Goal: Task Accomplishment & Management: Manage account settings

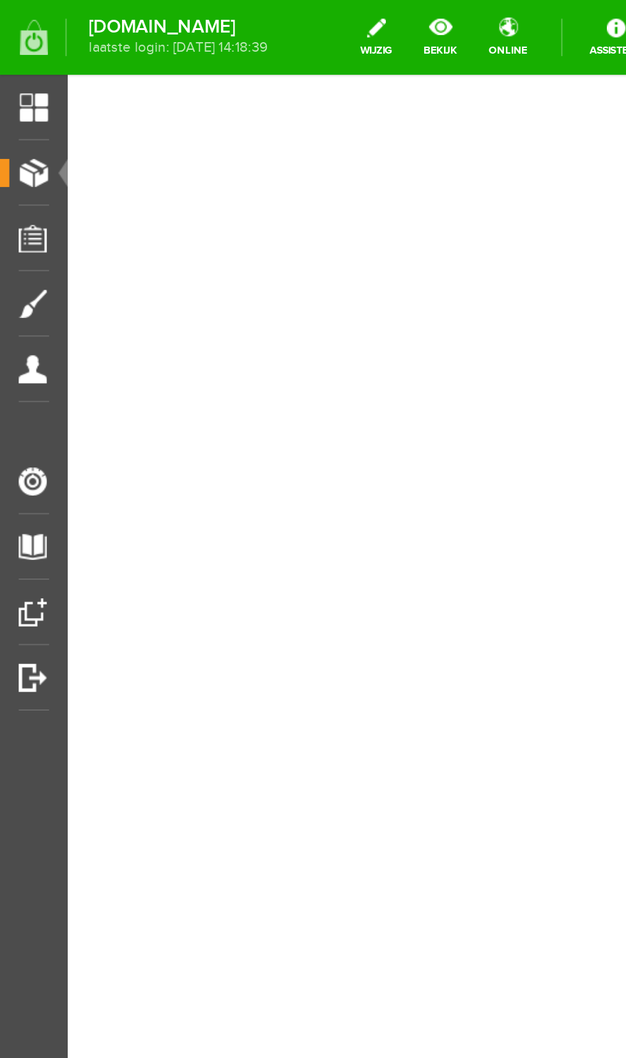
click at [19, 98] on span "Producten" at bounding box center [32, 94] width 54 height 11
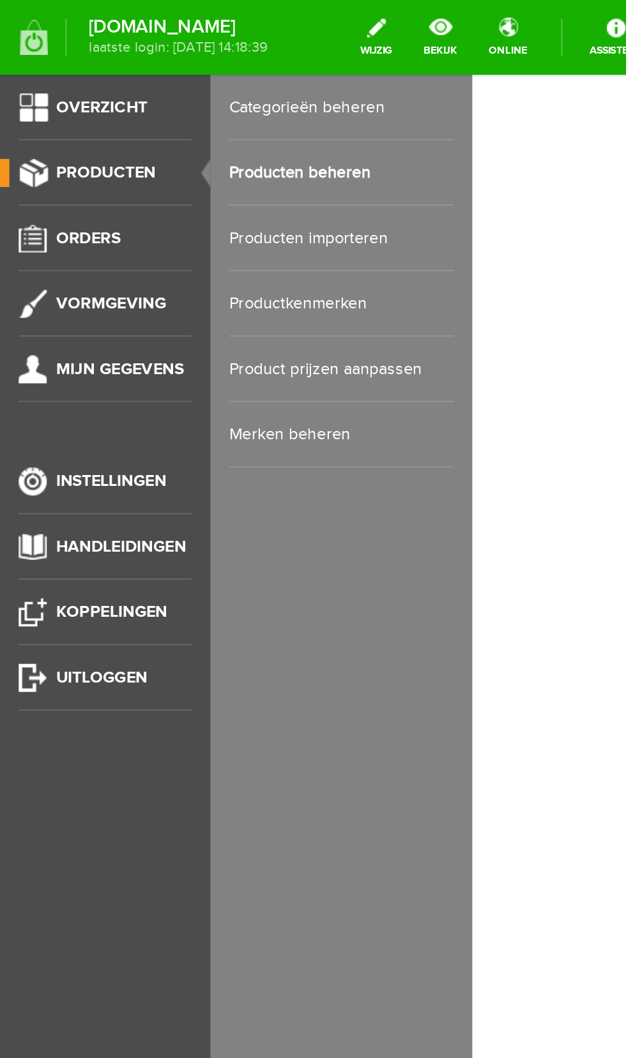
click at [199, 91] on link "Producten beheren" at bounding box center [186, 95] width 123 height 36
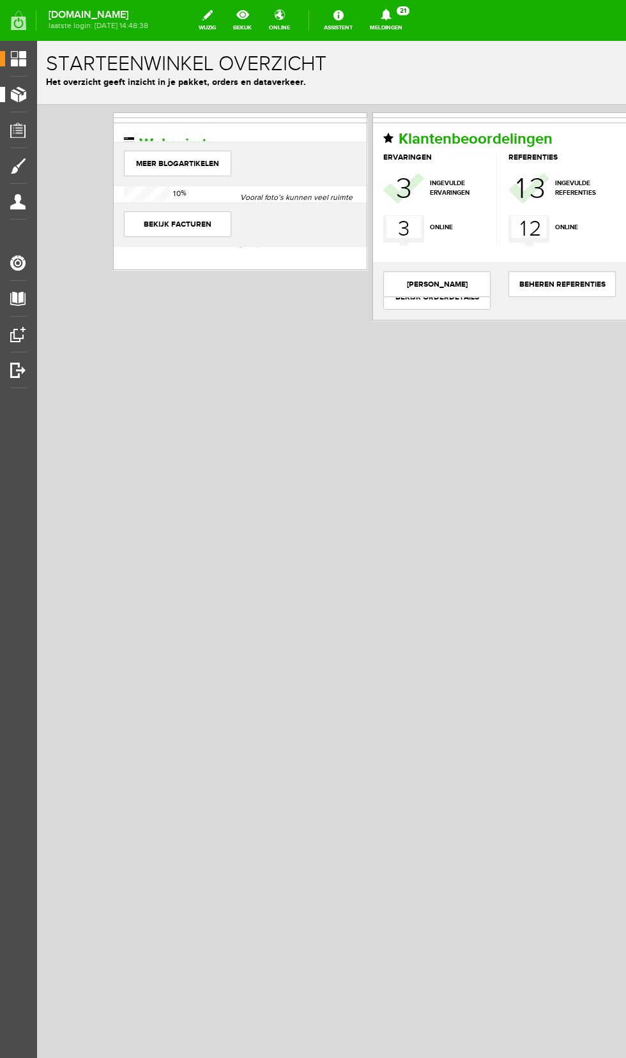
click at [21, 93] on span "Producten" at bounding box center [32, 94] width 54 height 11
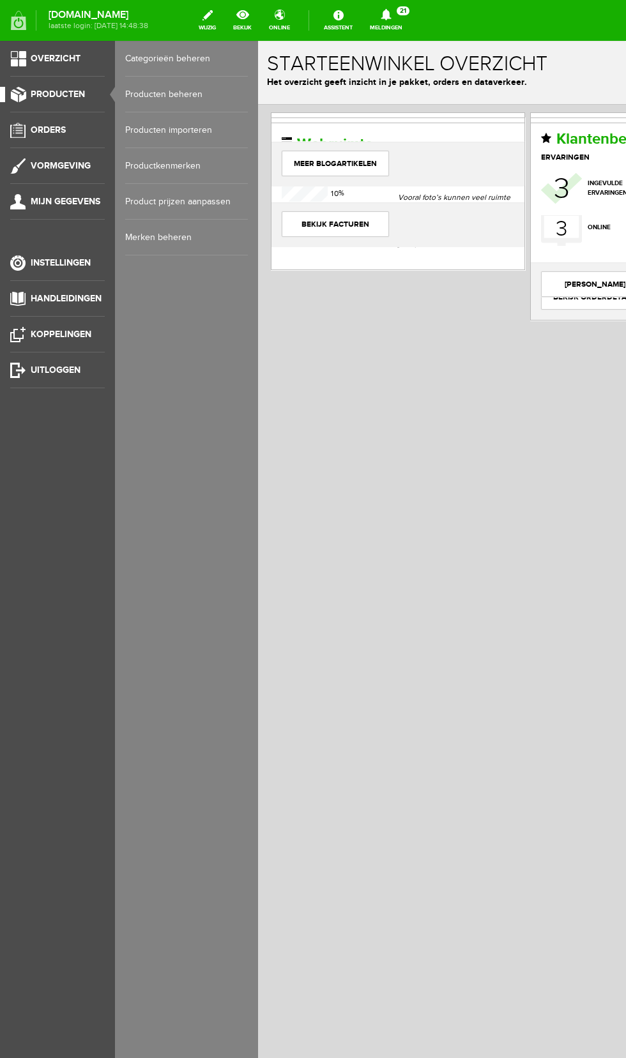
click at [192, 96] on link "Producten beheren" at bounding box center [186, 95] width 123 height 36
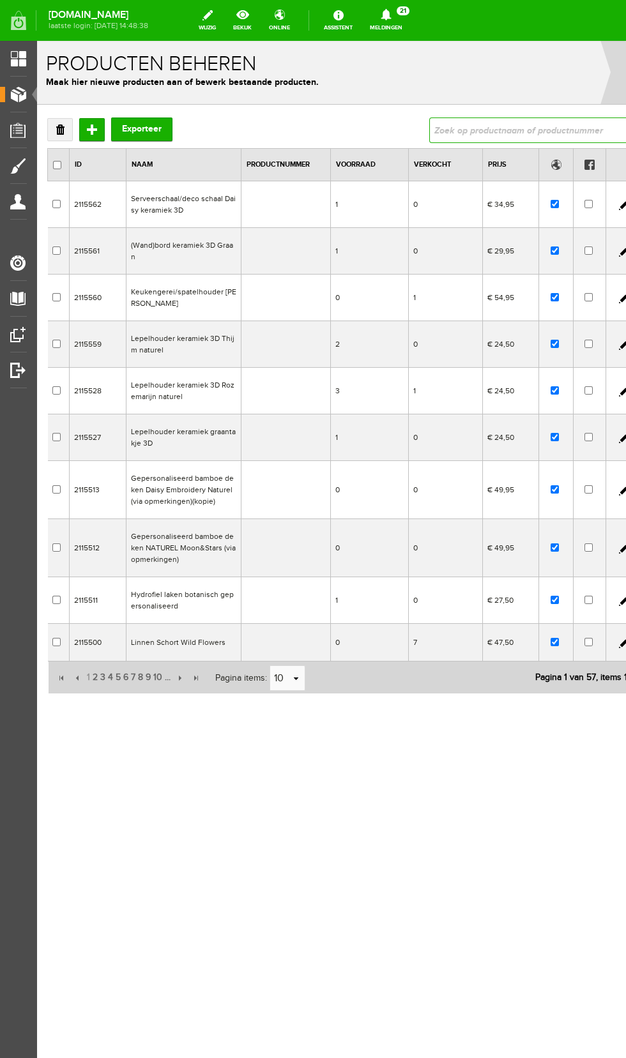
click at [545, 133] on input "text" at bounding box center [528, 130] width 199 height 26
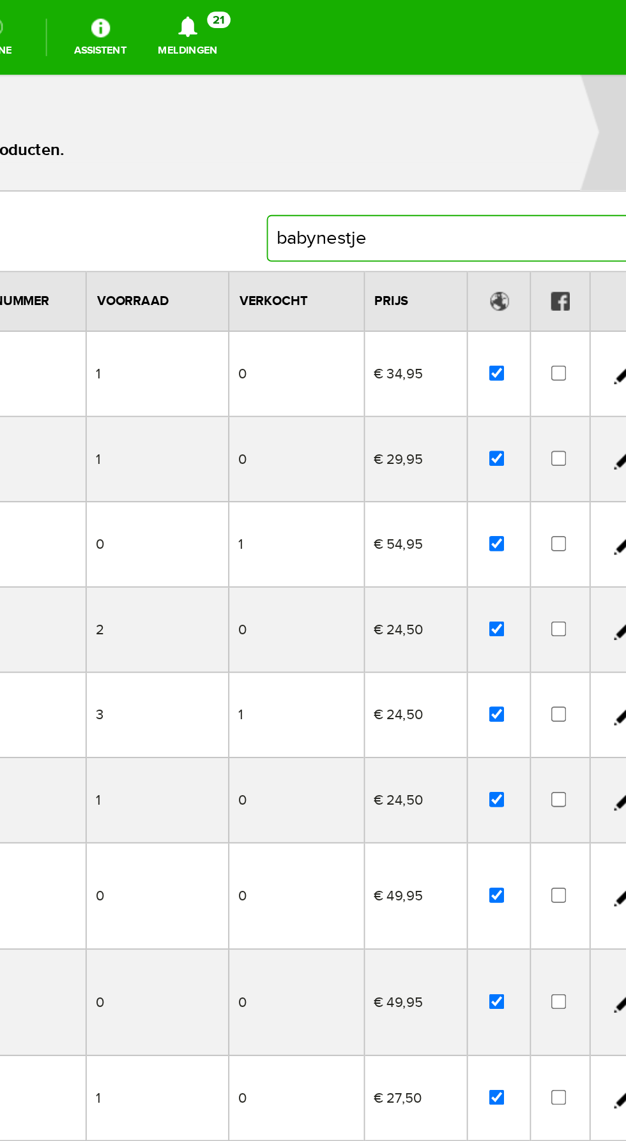
type input "babynestje"
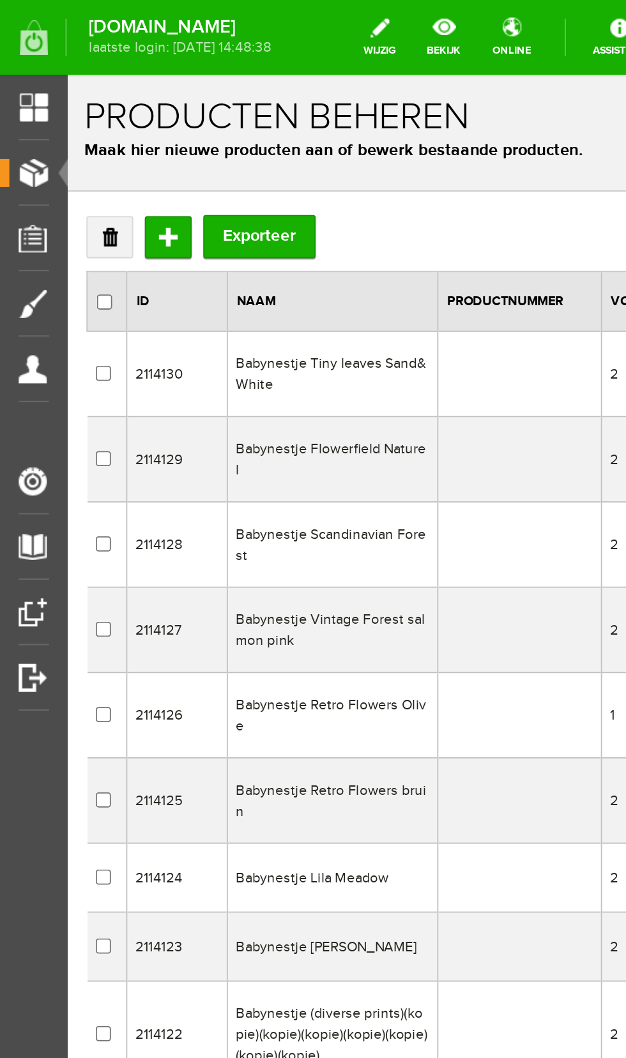
scroll to position [4, 0]
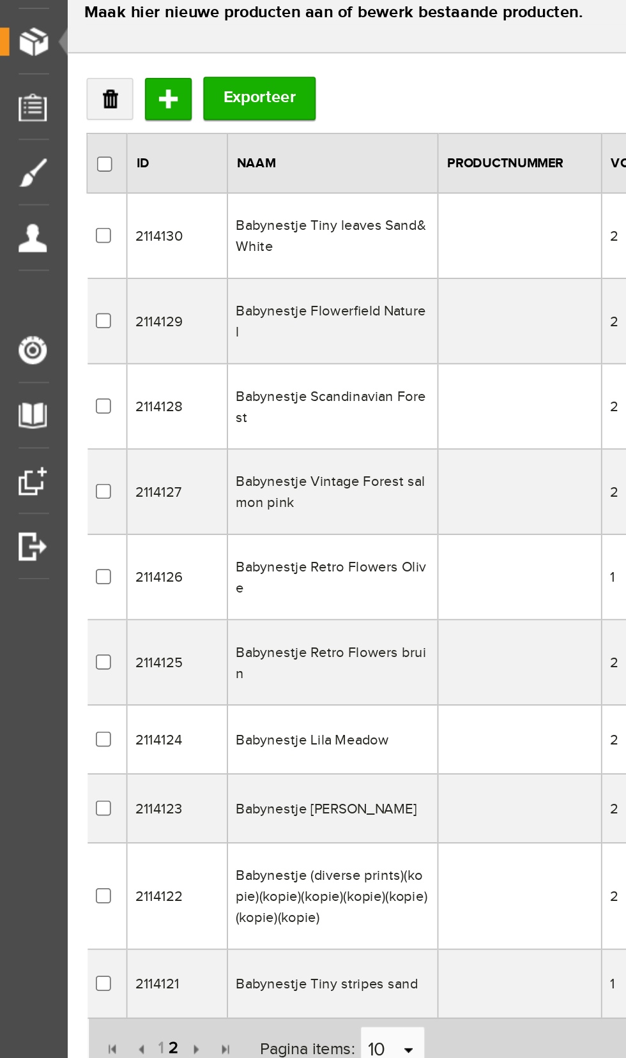
click at [124, 532] on span "2" at bounding box center [126, 544] width 8 height 26
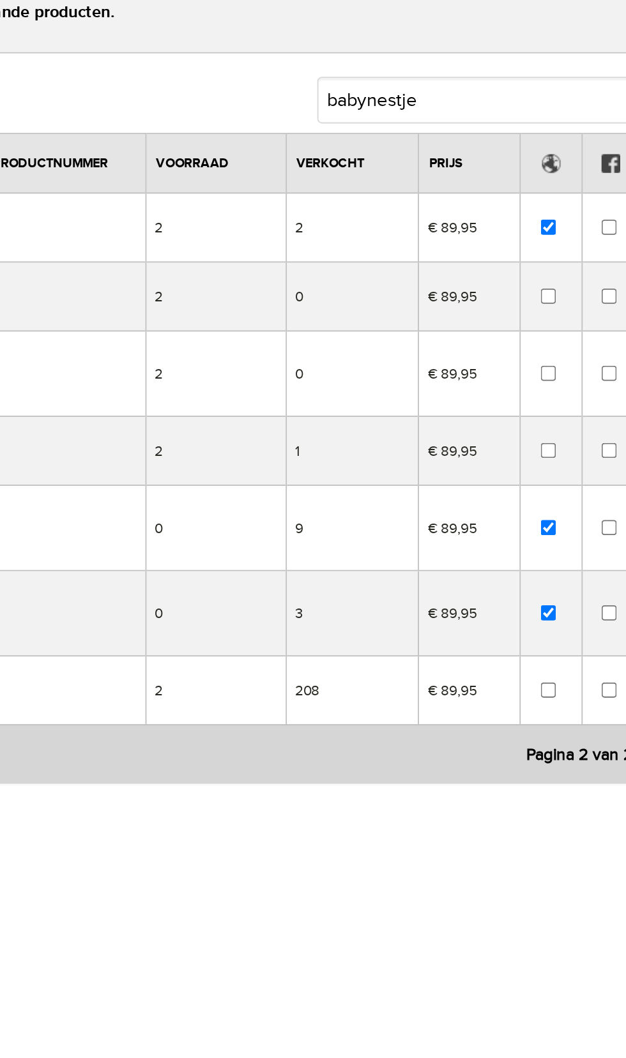
scroll to position [0, 0]
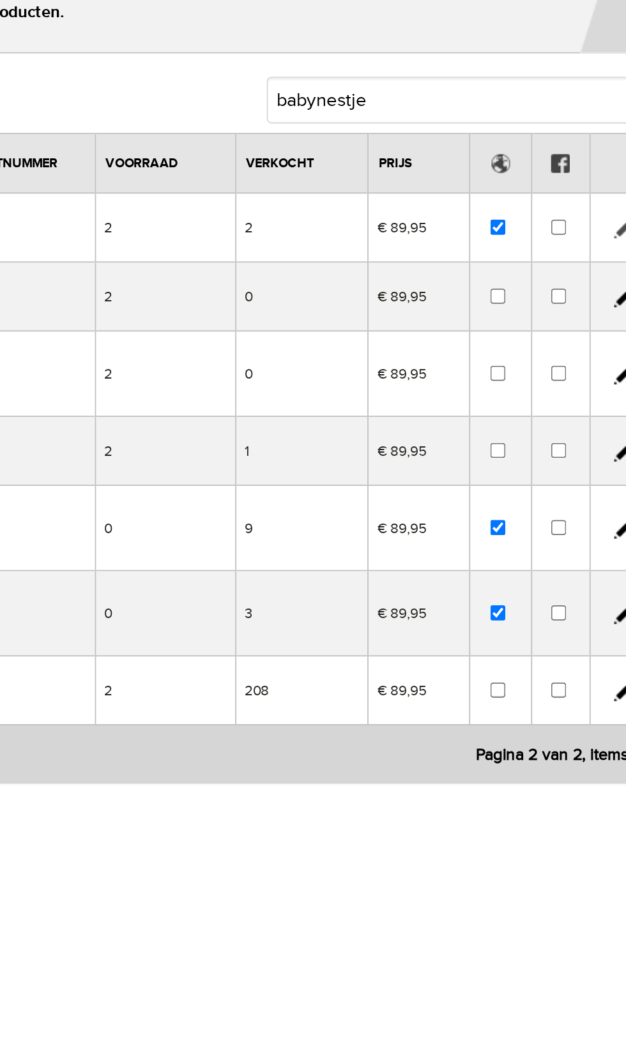
click at [135, 100] on link at bounding box center [136, 96] width 10 height 10
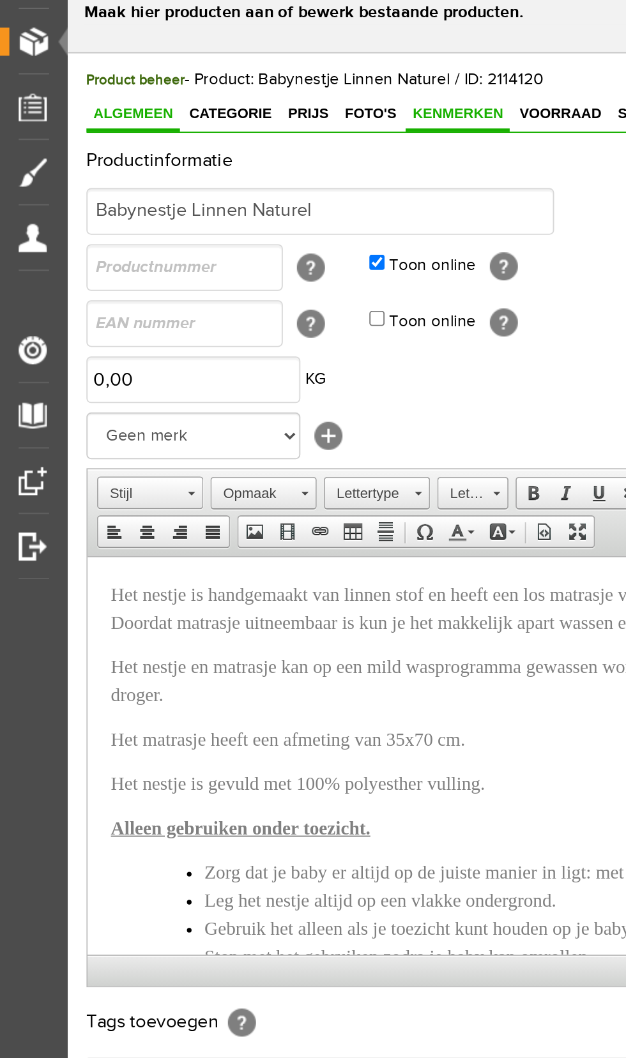
click at [262, 31] on span "Kenmerken" at bounding box center [280, 33] width 57 height 9
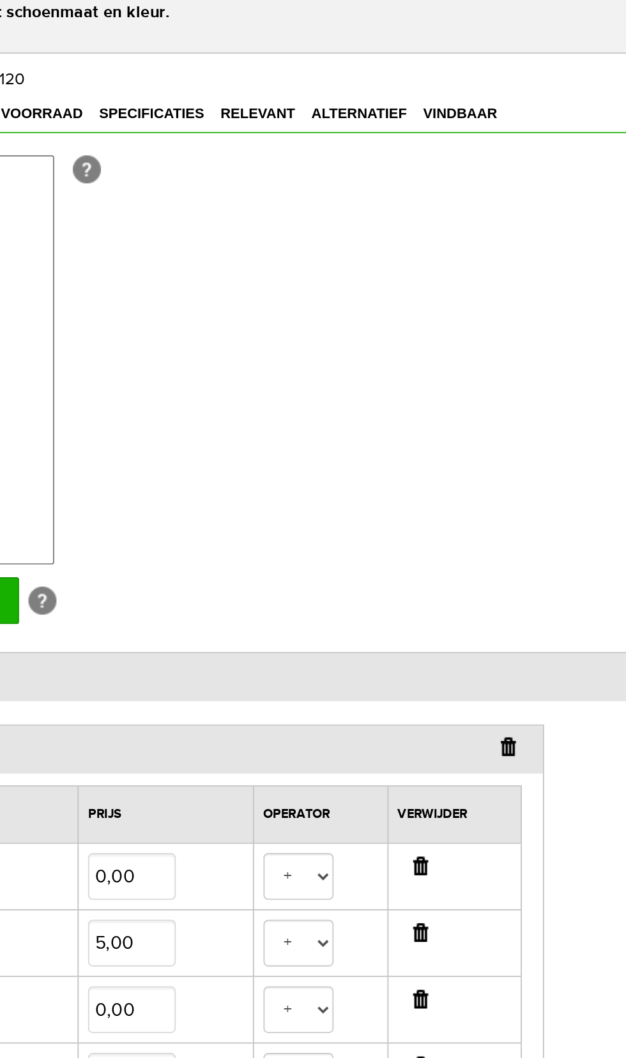
click at [74, 377] on input "button" at bounding box center [73, 379] width 8 height 10
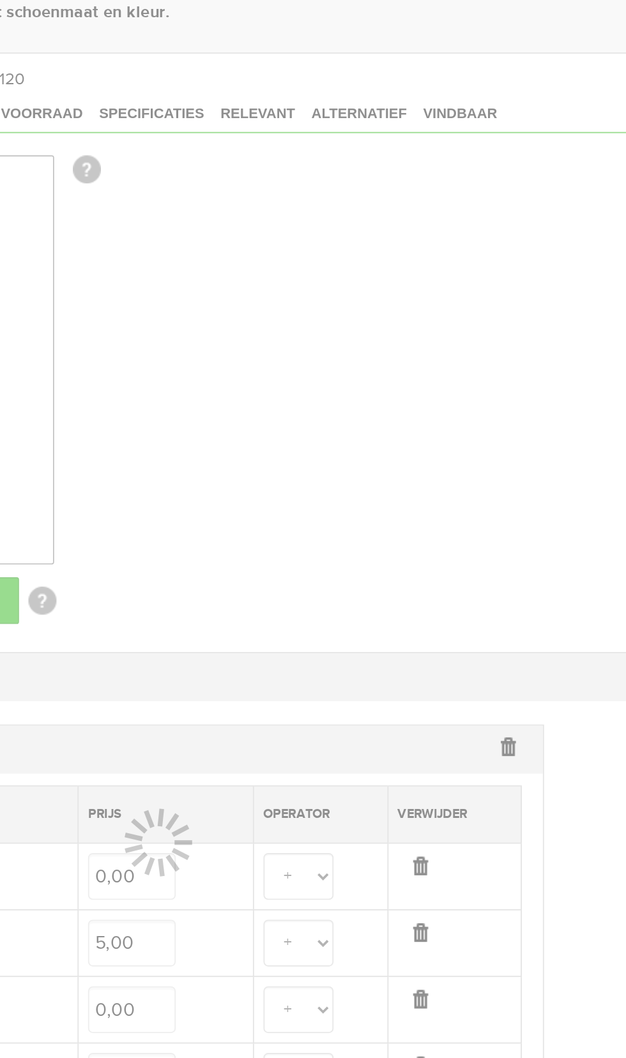
select select
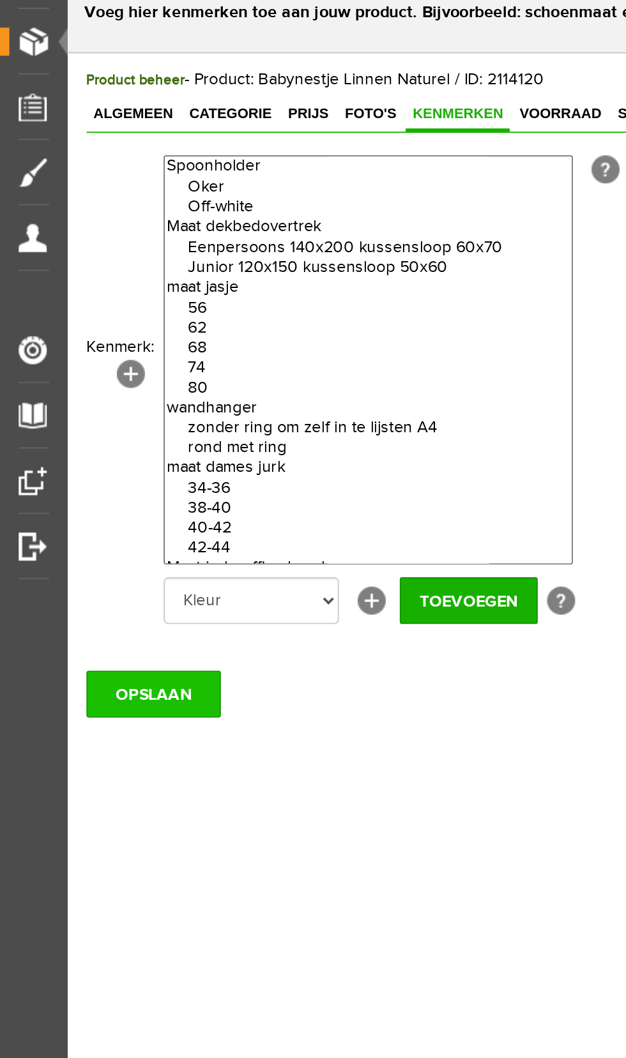
click at [119, 350] on input "OPSLAAN" at bounding box center [114, 351] width 73 height 26
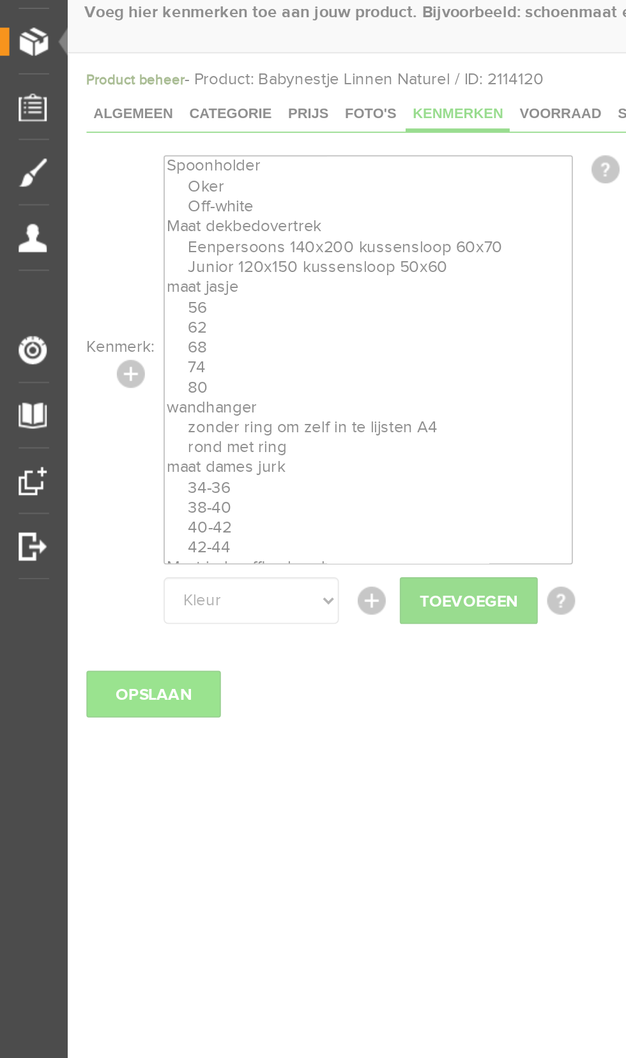
select select
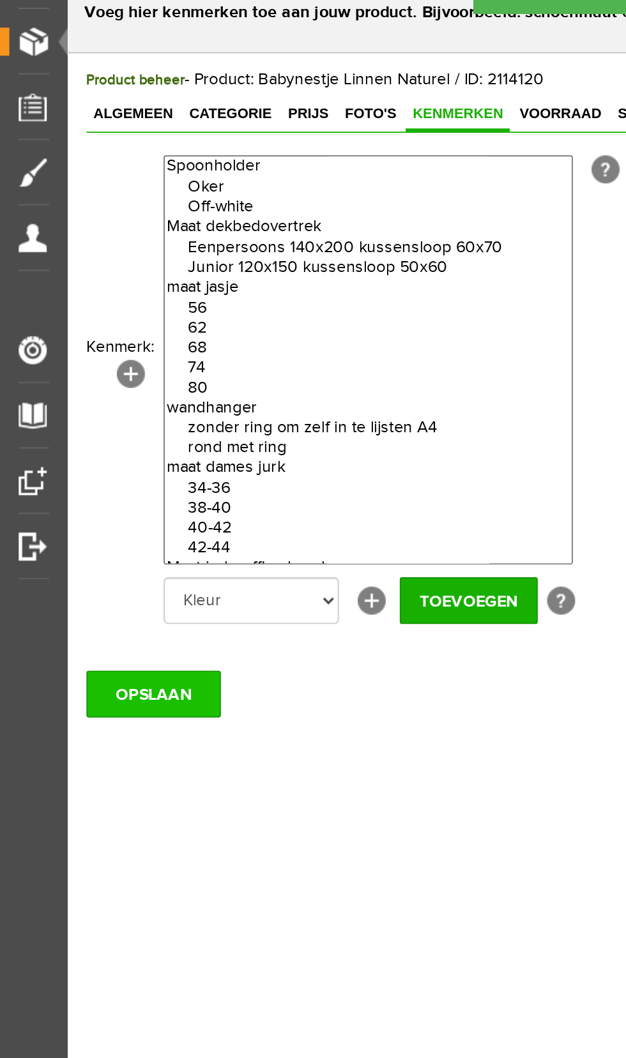
click at [126, 346] on input "OPSLAAN" at bounding box center [114, 351] width 73 height 26
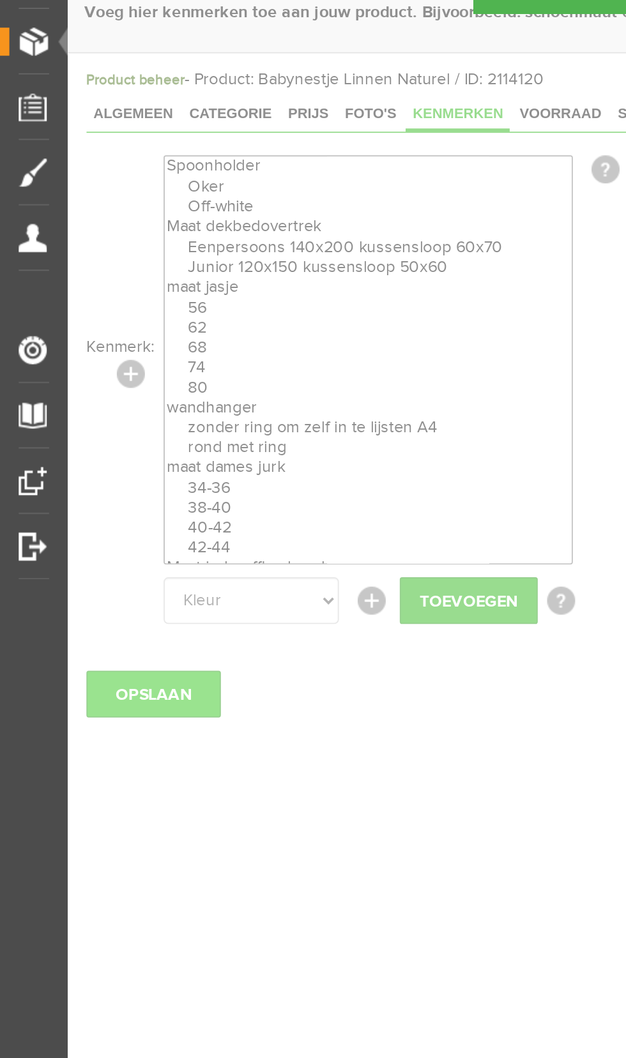
select select
